Goal: Information Seeking & Learning: Learn about a topic

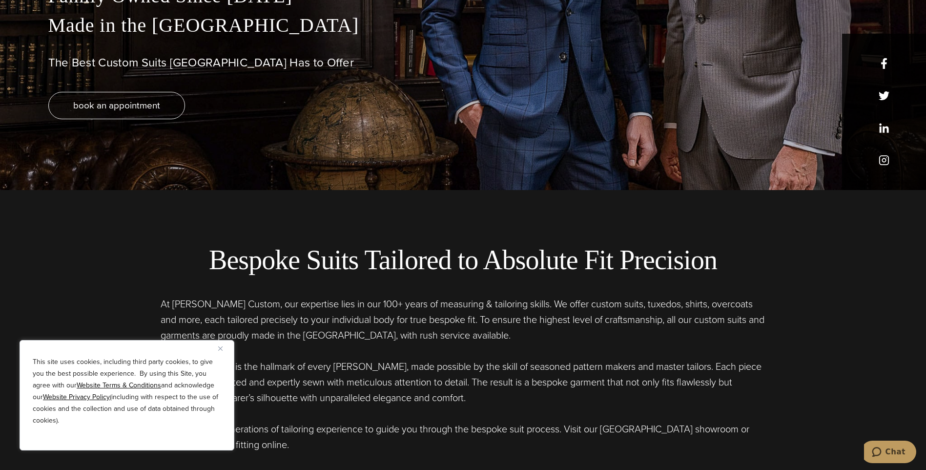
scroll to position [293, 0]
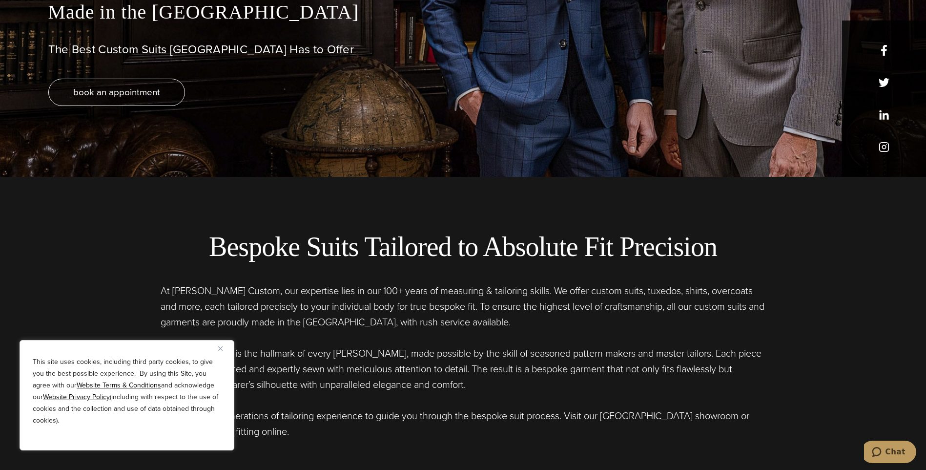
click at [218, 348] on img "Close" at bounding box center [220, 348] width 4 height 4
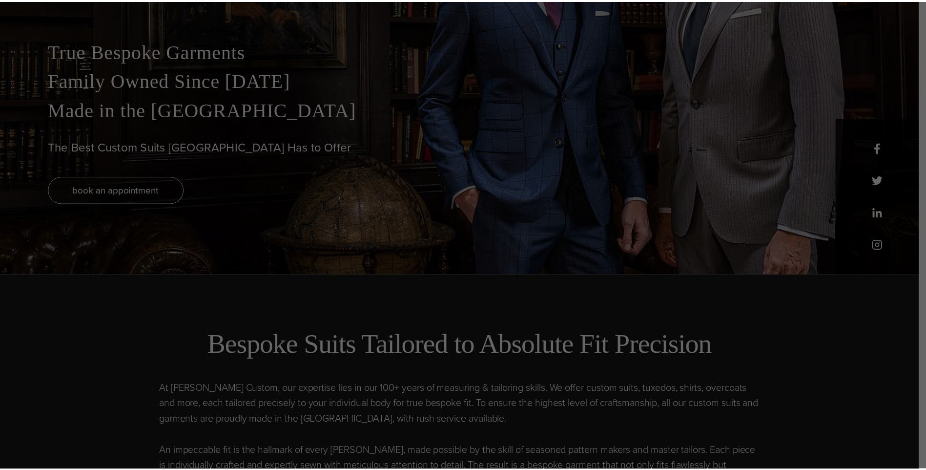
scroll to position [0, 0]
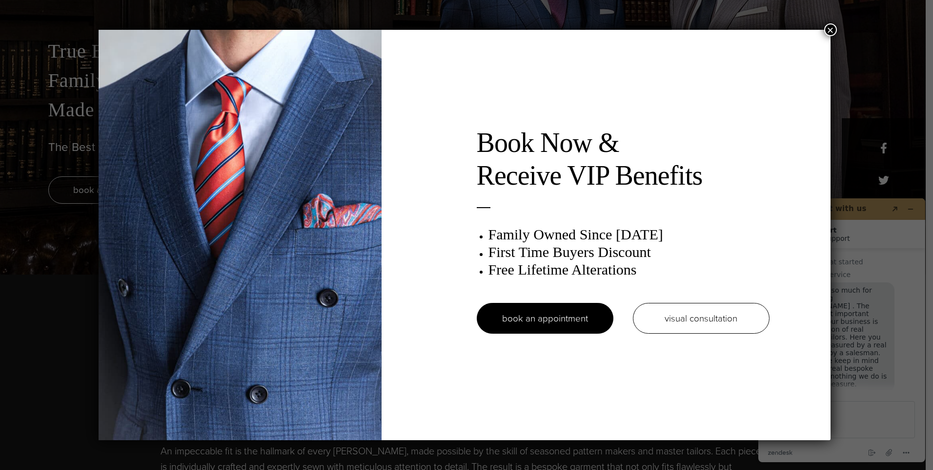
click at [830, 28] on button "×" at bounding box center [830, 29] width 13 height 13
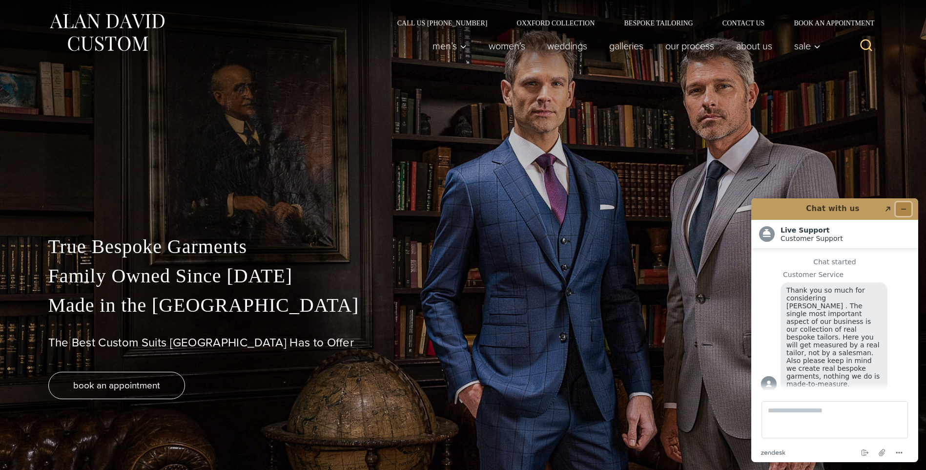
click at [899, 205] on button "Minimize widget" at bounding box center [904, 209] width 16 height 14
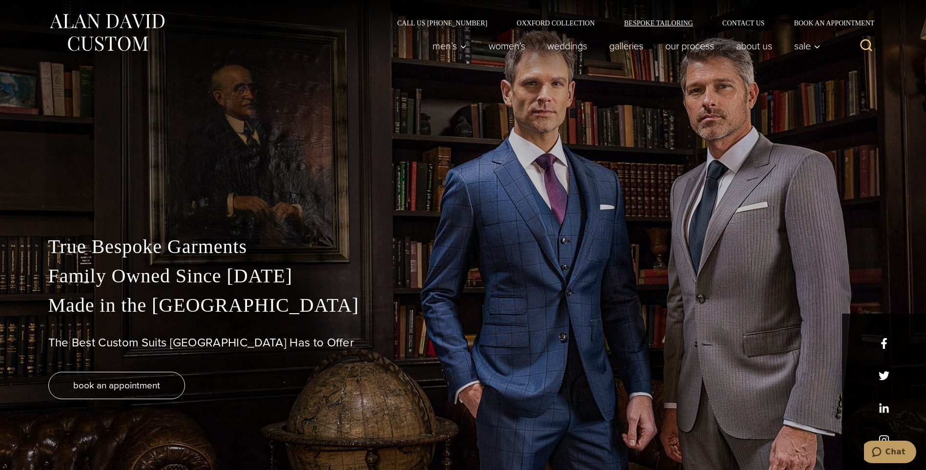
click at [653, 23] on link "Bespoke Tailoring" at bounding box center [658, 23] width 98 height 7
